Goal: Transaction & Acquisition: Purchase product/service

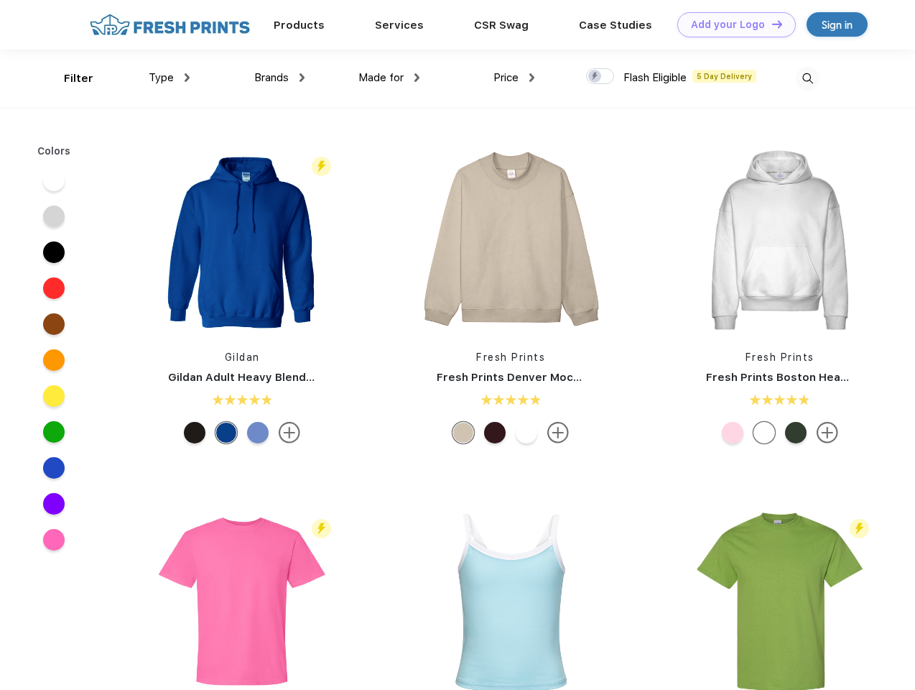
scroll to position [1, 0]
click at [731, 24] on link "Add your Logo Design Tool" at bounding box center [736, 24] width 119 height 25
click at [0, 0] on div "Design Tool" at bounding box center [0, 0] width 0 height 0
click at [771, 24] on link "Add your Logo Design Tool" at bounding box center [736, 24] width 119 height 25
click at [69, 78] on div "Filter" at bounding box center [78, 78] width 29 height 17
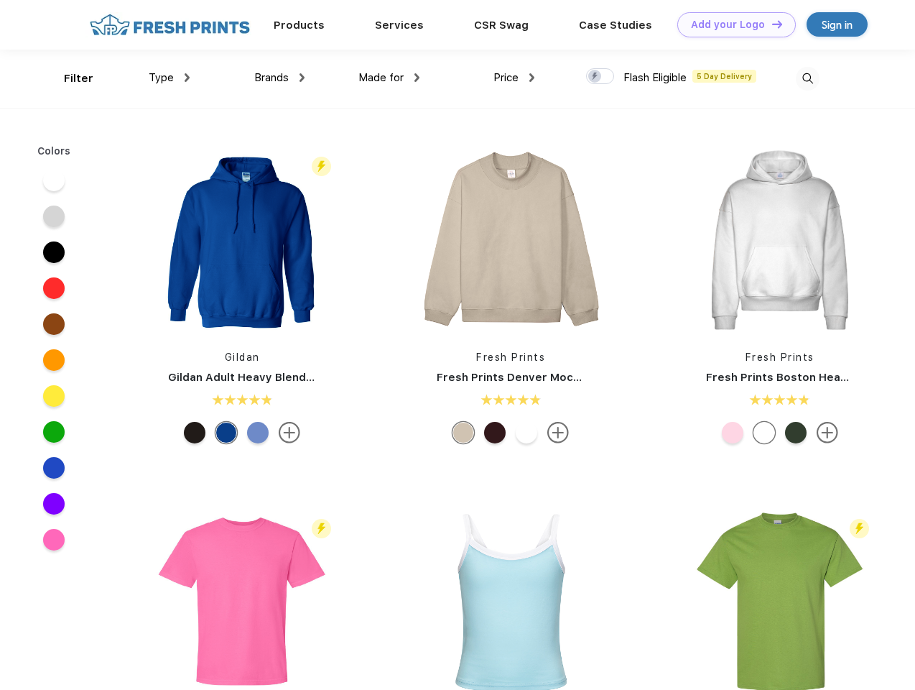
click at [170, 78] on span "Type" at bounding box center [161, 77] width 25 height 13
click at [279, 78] on span "Brands" at bounding box center [271, 77] width 34 height 13
click at [389, 78] on span "Made for" at bounding box center [380, 77] width 45 height 13
click at [514, 78] on span "Price" at bounding box center [505, 77] width 25 height 13
click at [601, 77] on div at bounding box center [600, 76] width 28 height 16
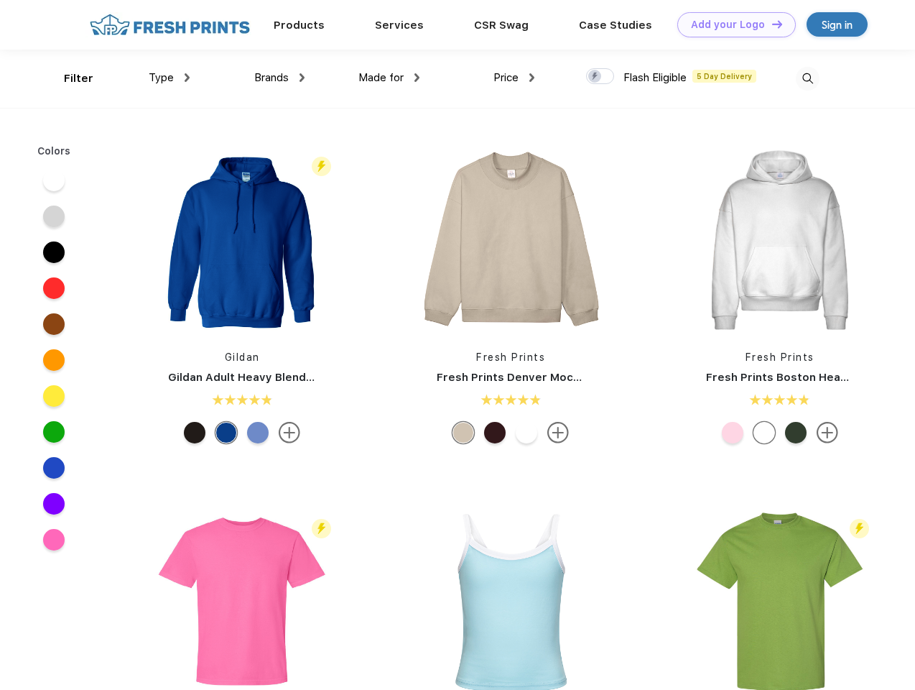
click at [595, 77] on input "checkbox" at bounding box center [590, 72] width 9 height 9
click at [807, 78] on img at bounding box center [808, 79] width 24 height 24
